Goal: Task Accomplishment & Management: Manage account settings

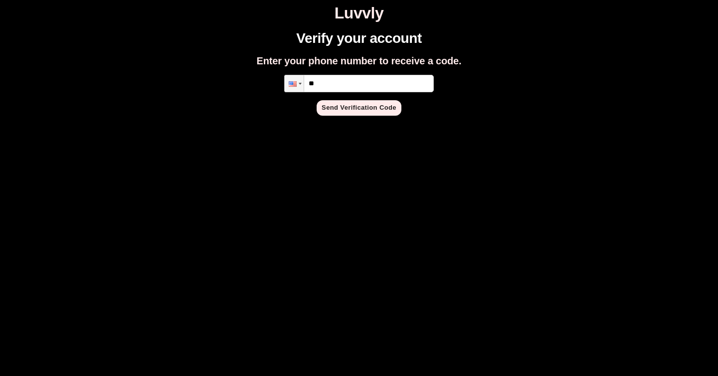
click at [336, 83] on input "**" at bounding box center [358, 83] width 149 height 17
type input "**********"
click at [345, 112] on button "Send Verification Code" at bounding box center [358, 107] width 85 height 15
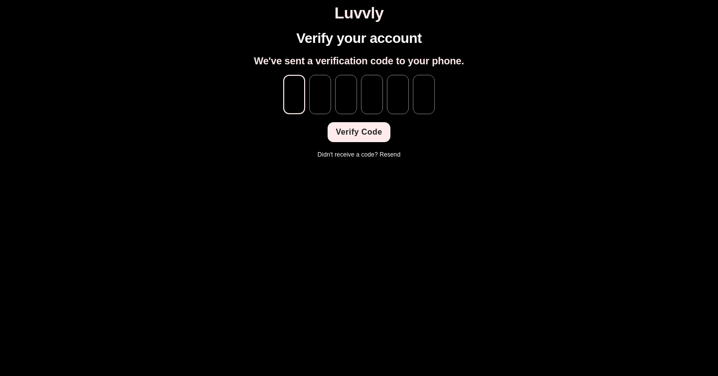
type input "*"
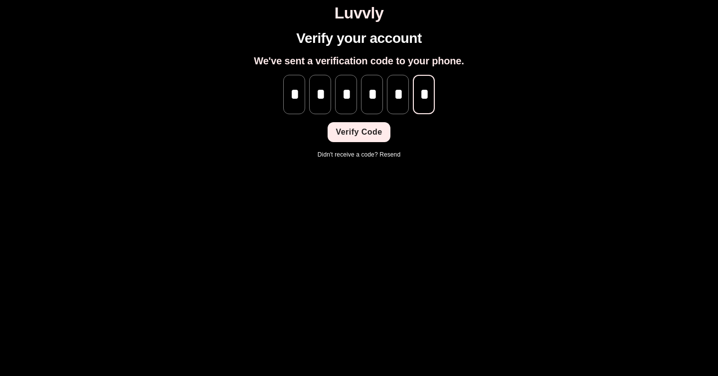
scroll to position [0, 0]
type input "*"
click at [366, 138] on button "Verify Code" at bounding box center [358, 132] width 62 height 20
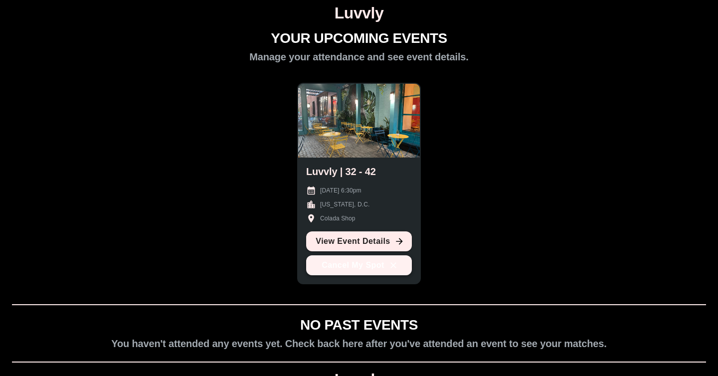
click at [361, 267] on button "Cancel My Spot" at bounding box center [359, 265] width 106 height 20
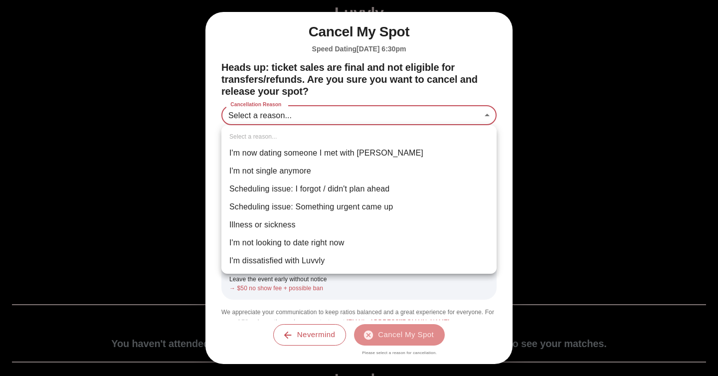
click at [286, 112] on body "Luvvly YOUR UPCOMING EVENTS Manage your attendance and see event details. Luvvl…" at bounding box center [359, 217] width 710 height 426
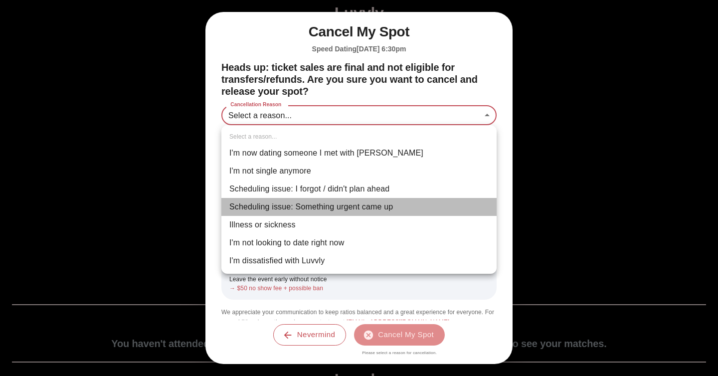
click at [319, 206] on li "Scheduling issue: Something urgent came up" at bounding box center [358, 207] width 275 height 18
type input "**********"
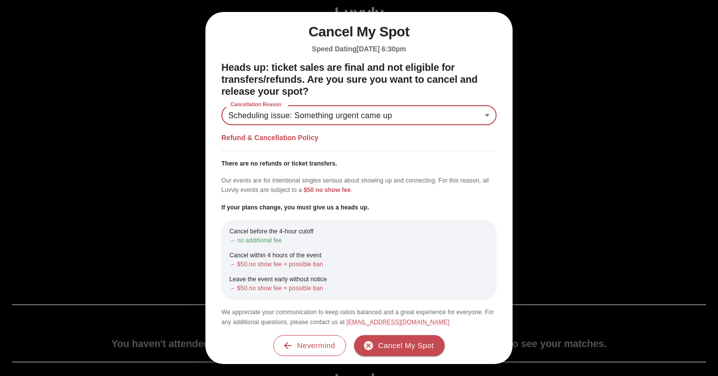
scroll to position [6, 0]
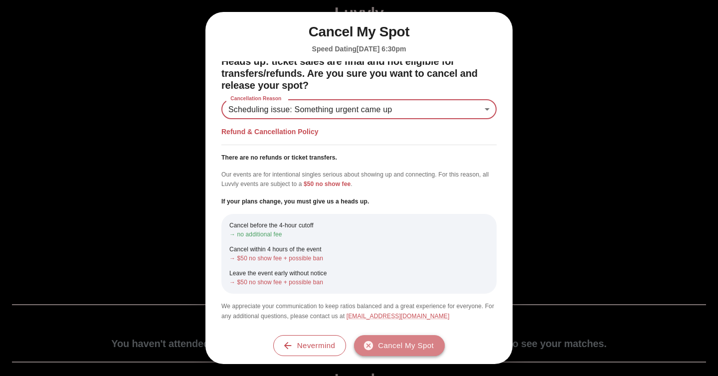
click at [374, 349] on button "Cancel My Spot" at bounding box center [399, 345] width 91 height 21
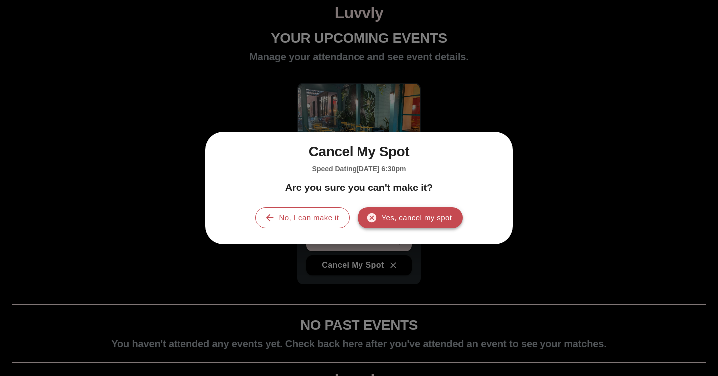
click at [406, 218] on button "Yes, cancel my spot" at bounding box center [409, 217] width 105 height 21
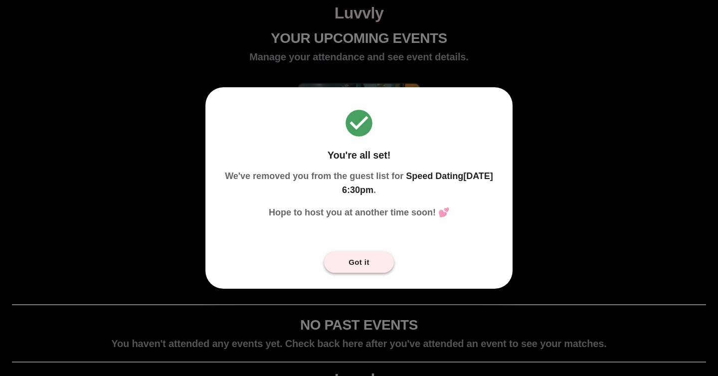
click at [368, 260] on button "Got it" at bounding box center [359, 262] width 70 height 21
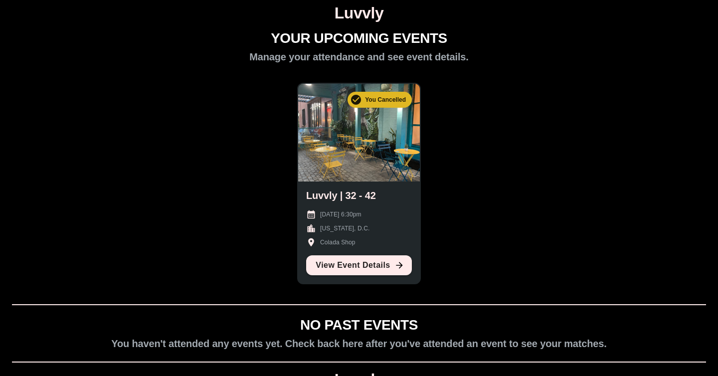
scroll to position [58, 0]
